Goal: Task Accomplishment & Management: Use online tool/utility

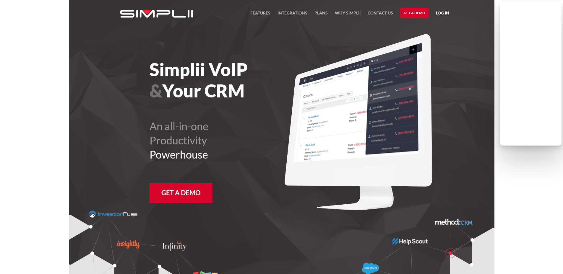
click at [444, 11] on link "Log in" at bounding box center [442, 13] width 13 height 9
click at [429, 43] on link "Payment Portal" at bounding box center [427, 39] width 36 height 9
click at [439, 13] on link "Log in" at bounding box center [442, 13] width 13 height 9
click at [439, 43] on link "Payment Portal" at bounding box center [427, 39] width 36 height 9
